Goal: Information Seeking & Learning: Check status

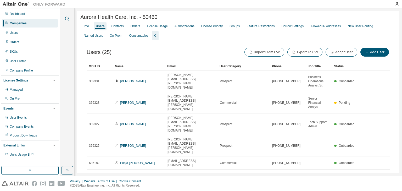
click at [67, 18] on icon "button" at bounding box center [67, 19] width 6 height 6
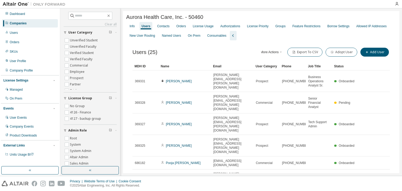
click at [18, 23] on div "Companies" at bounding box center [18, 23] width 17 height 4
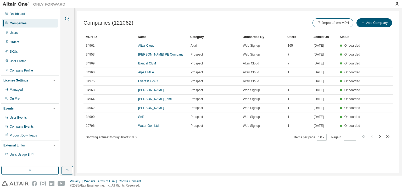
click at [68, 19] on icon "button" at bounding box center [67, 19] width 4 height 4
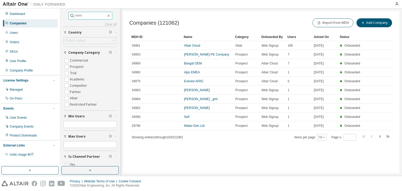
click at [84, 16] on input "text" at bounding box center [90, 15] width 31 height 5
paste input "**********"
type input "**********"
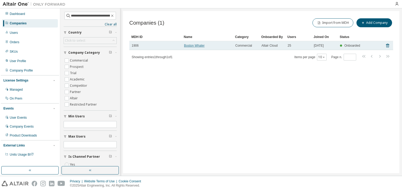
click at [192, 45] on link "Boston Whaler" at bounding box center [194, 46] width 21 height 4
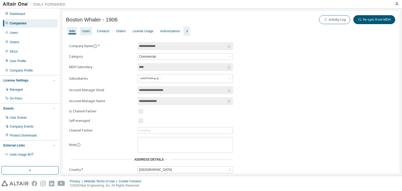
click at [88, 29] on div "Users" at bounding box center [86, 31] width 8 height 4
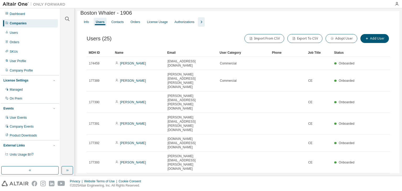
scroll to position [5, 0]
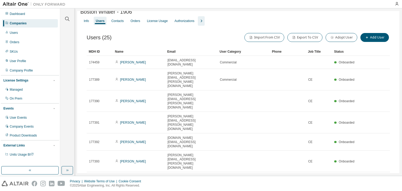
click at [318, 183] on div "100" at bounding box center [332, 185] width 42 height 6
click at [131, 54] on div "Name" at bounding box center [139, 51] width 48 height 8
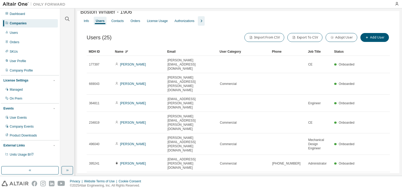
click at [135, 53] on div "Name" at bounding box center [139, 51] width 48 height 8
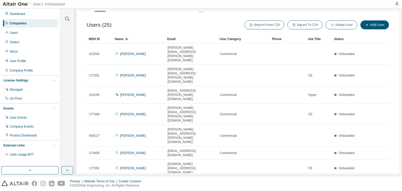
scroll to position [0, 0]
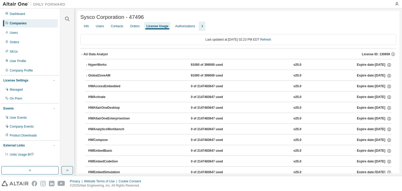
click at [25, 24] on div "Companies" at bounding box center [18, 23] width 17 height 4
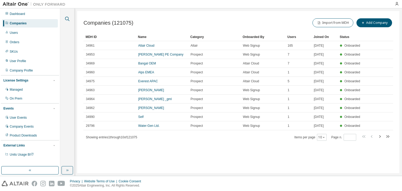
click at [67, 18] on icon "button" at bounding box center [67, 19] width 6 height 6
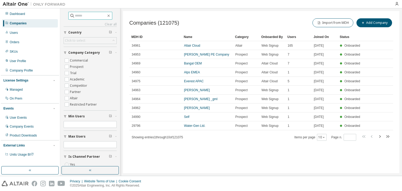
click at [100, 19] on span at bounding box center [90, 16] width 44 height 8
click at [99, 16] on input "text" at bounding box center [90, 15] width 31 height 5
type input "**********"
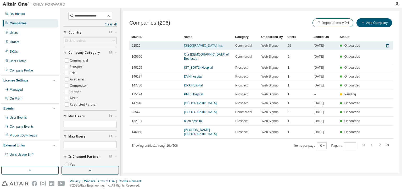
click at [198, 45] on link "[GEOGRAPHIC_DATA], Inc." at bounding box center [204, 46] width 40 height 4
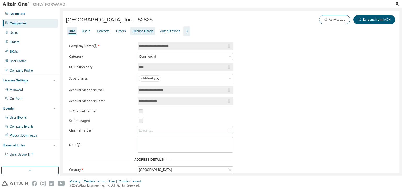
click at [139, 30] on div "License Usage" at bounding box center [142, 31] width 21 height 4
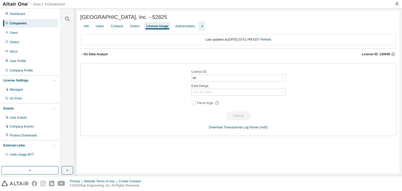
click at [83, 54] on icon "button" at bounding box center [81, 54] width 3 height 3
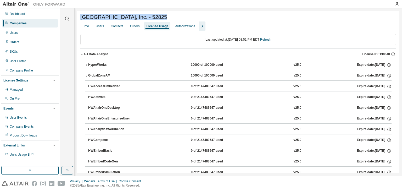
drag, startPoint x: 162, startPoint y: 19, endPoint x: 77, endPoint y: 14, distance: 85.0
copy span "[GEOGRAPHIC_DATA], Inc. - 52825"
